Goal: Task Accomplishment & Management: Manage account settings

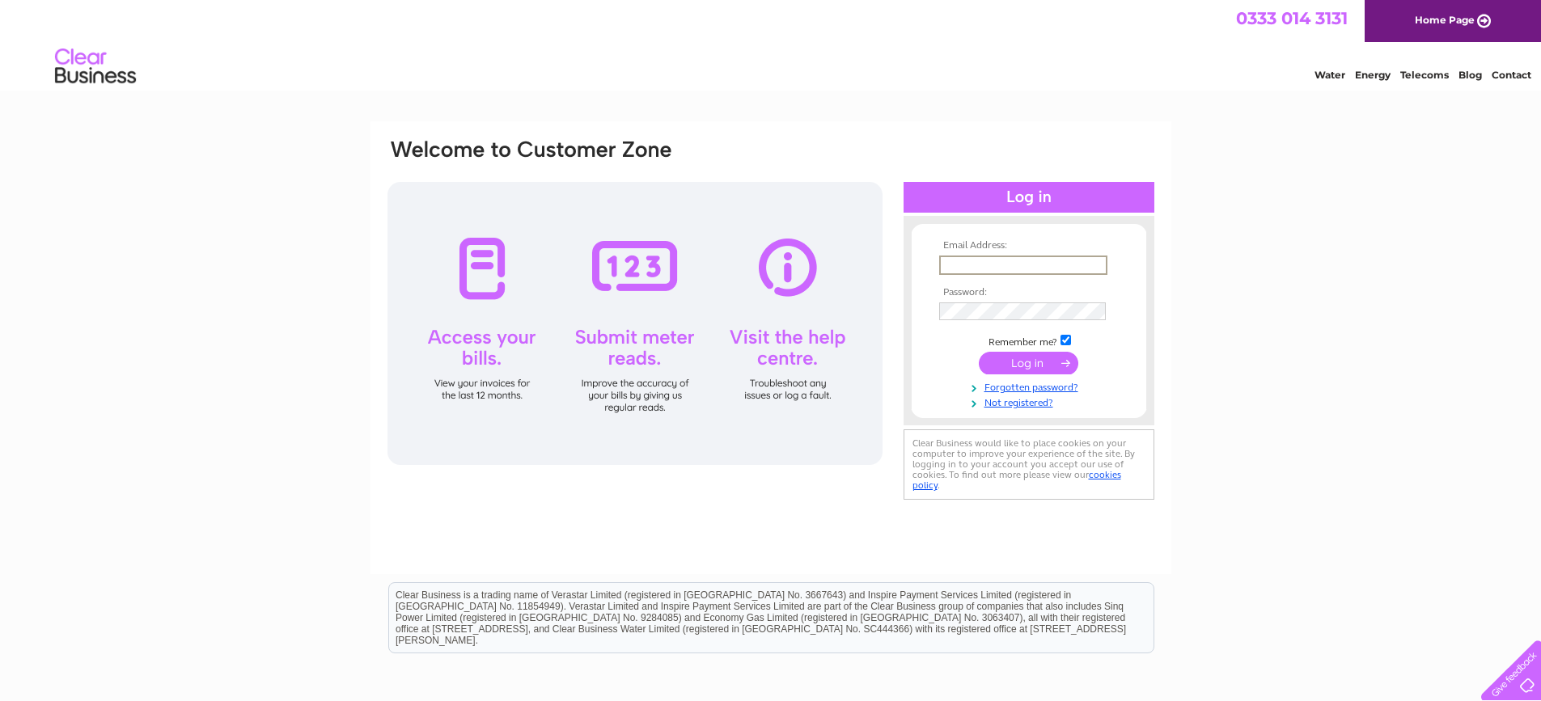
click at [1003, 264] on input "text" at bounding box center [1023, 265] width 168 height 19
click at [1423, 75] on link "Telecoms" at bounding box center [1424, 75] width 49 height 12
click at [980, 265] on input "text" at bounding box center [1022, 265] width 167 height 18
click at [1053, 260] on input "text" at bounding box center [1023, 265] width 168 height 19
click at [1355, 340] on div "Email Address: Password:" at bounding box center [770, 485] width 1541 height 729
